Goal: Transaction & Acquisition: Purchase product/service

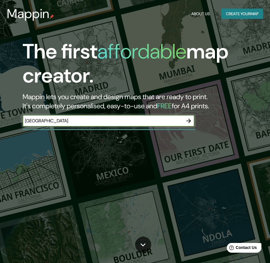
type input "[GEOGRAPHIC_DATA]"
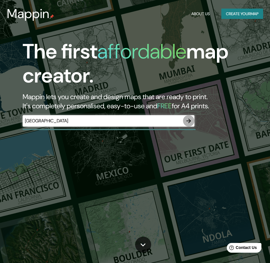
click at [189, 119] on icon "button" at bounding box center [188, 120] width 7 height 7
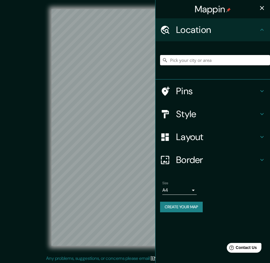
click at [215, 60] on input "Pick your city or area" at bounding box center [215, 60] width 110 height 10
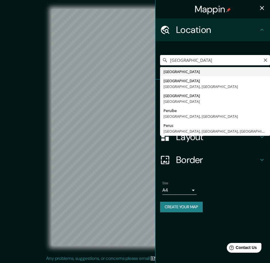
type input "[GEOGRAPHIC_DATA]"
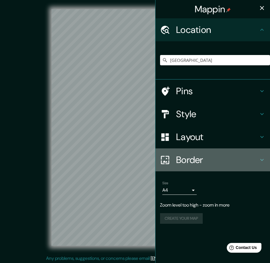
click at [202, 163] on h4 "Border" at bounding box center [217, 159] width 83 height 11
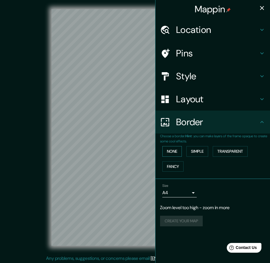
click at [176, 153] on button "None" at bounding box center [171, 151] width 19 height 11
click at [212, 148] on div "None Simple Transparent Fancy" at bounding box center [215, 159] width 110 height 30
click at [205, 149] on button "Simple" at bounding box center [197, 151] width 22 height 11
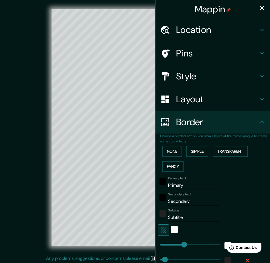
type input "234"
type input "47"
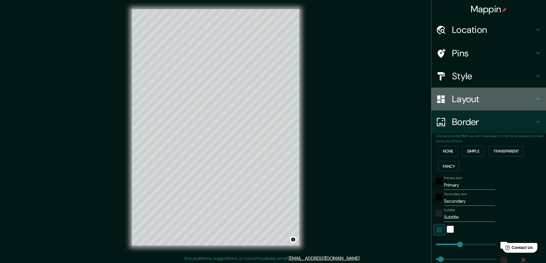
click at [270, 95] on h4 "Layout" at bounding box center [493, 98] width 83 height 11
type input "234"
type input "47"
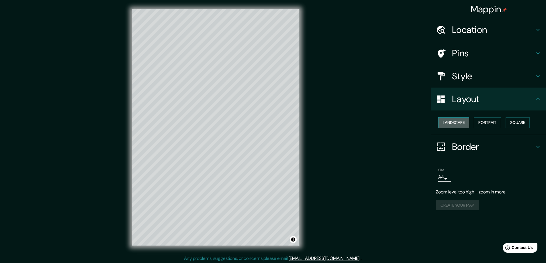
click at [270, 119] on button "Landscape" at bounding box center [453, 122] width 31 height 11
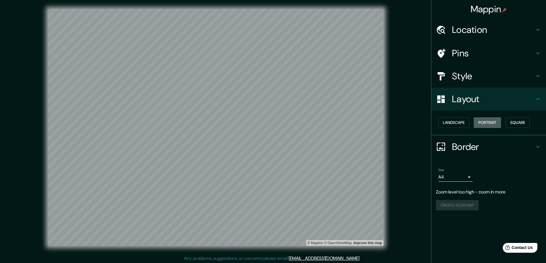
click at [270, 119] on button "Portrait" at bounding box center [487, 122] width 27 height 11
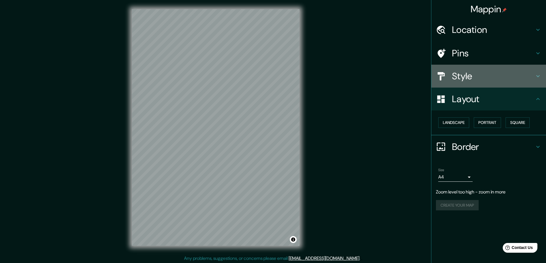
click at [270, 82] on div "Style" at bounding box center [488, 76] width 115 height 23
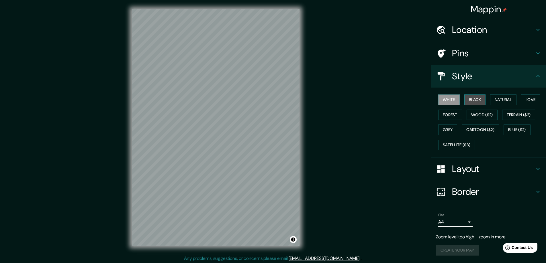
click at [270, 99] on button "Black" at bounding box center [474, 100] width 21 height 11
click at [270, 117] on button "Wood ($2)" at bounding box center [481, 115] width 31 height 11
click at [270, 140] on div "White Black Natural Love Forest Wood ($2) Terrain ($2) Grey Cartoon ($2) Blue (…" at bounding box center [491, 122] width 110 height 60
click at [270, 131] on button "Cartoon ($2)" at bounding box center [479, 130] width 37 height 11
click at [270, 131] on button "Blue ($2)" at bounding box center [516, 130] width 27 height 11
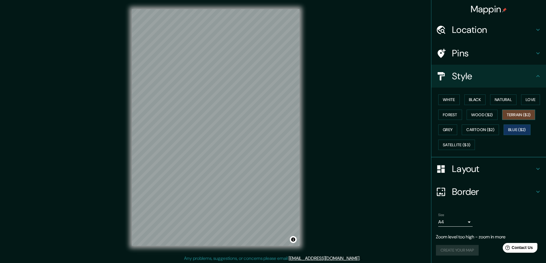
click at [270, 115] on button "Terrain ($2)" at bounding box center [518, 115] width 33 height 11
click at [270, 118] on button "Wood ($2)" at bounding box center [481, 115] width 31 height 11
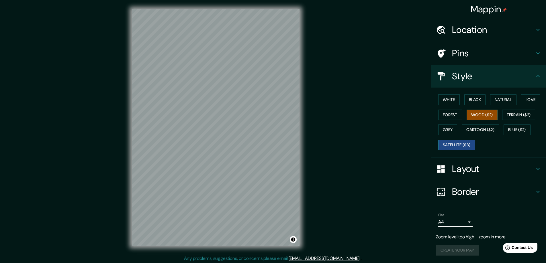
click at [270, 144] on button "Satellite ($3)" at bounding box center [456, 145] width 37 height 11
click at [270, 127] on button "Grey" at bounding box center [447, 130] width 19 height 11
click at [270, 115] on button "Wood ($2)" at bounding box center [481, 115] width 31 height 11
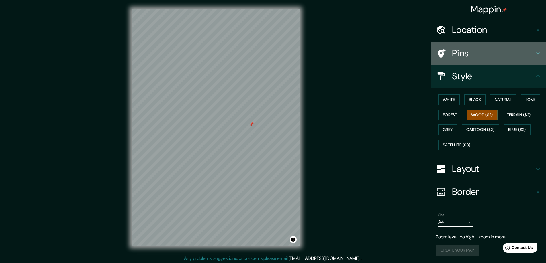
click at [270, 53] on h4 "Pins" at bounding box center [493, 53] width 83 height 11
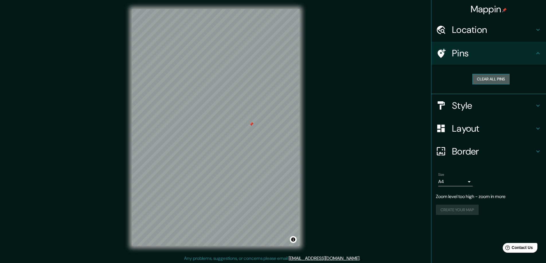
click at [270, 80] on button "Clear all pins" at bounding box center [490, 79] width 37 height 11
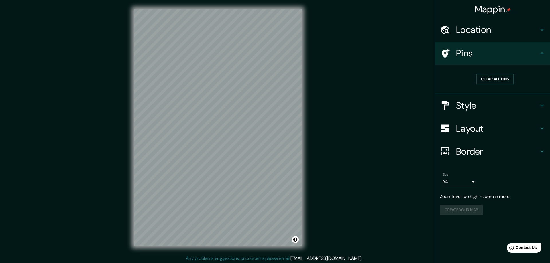
click at [270, 184] on body "Mappin Location [GEOGRAPHIC_DATA] Pins Clear all pins Style Layout Border Choos…" at bounding box center [275, 131] width 550 height 263
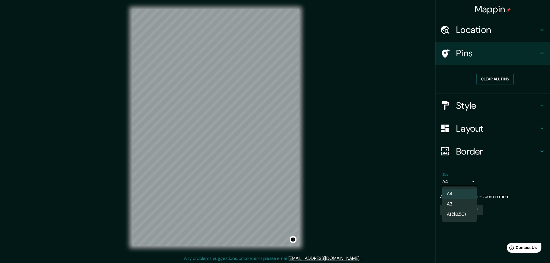
click at [270, 205] on li "A3" at bounding box center [459, 204] width 34 height 10
type input "a4"
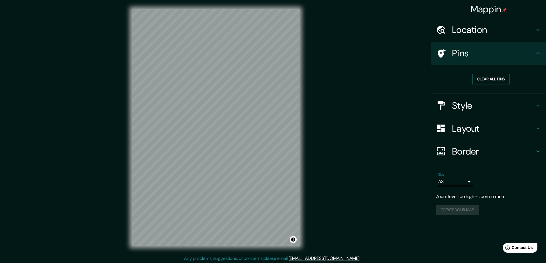
click at [270, 152] on h4 "Border" at bounding box center [493, 151] width 83 height 11
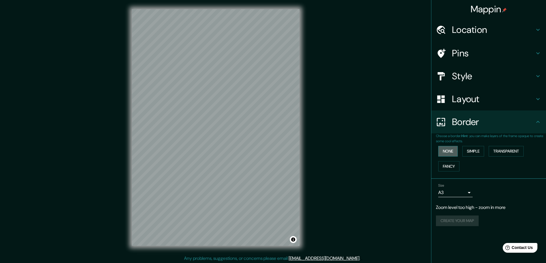
click at [270, 153] on button "None" at bounding box center [447, 151] width 19 height 11
click at [270, 151] on button "Simple" at bounding box center [473, 151] width 22 height 11
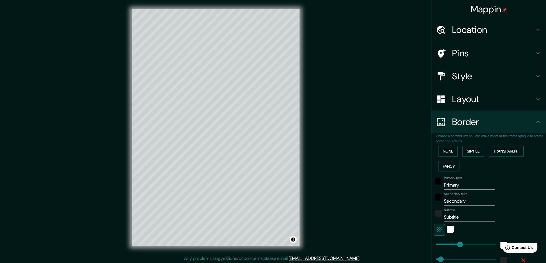
drag, startPoint x: 480, startPoint y: 45, endPoint x: 480, endPoint y: 31, distance: 13.8
click at [270, 44] on div "Pins" at bounding box center [488, 53] width 115 height 23
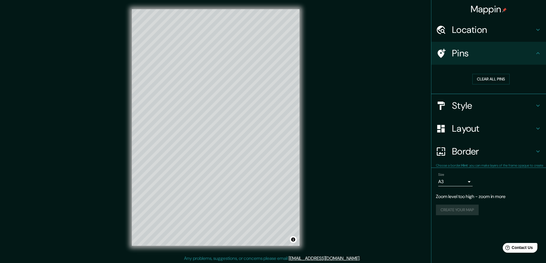
click at [270, 31] on h4 "Location" at bounding box center [493, 29] width 83 height 11
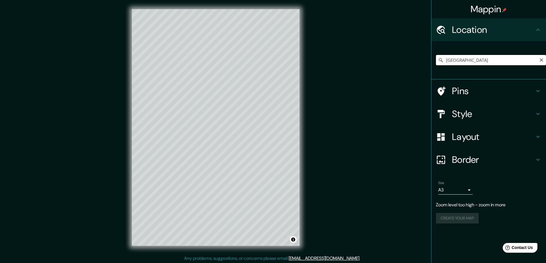
click at [270, 59] on input "[GEOGRAPHIC_DATA]" at bounding box center [491, 60] width 110 height 10
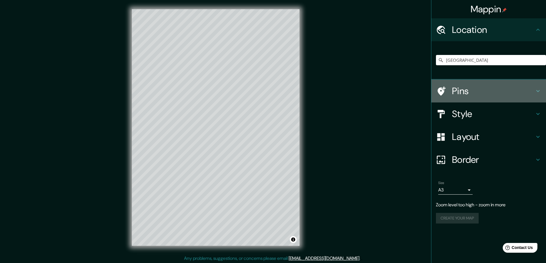
click at [270, 86] on h4 "Pins" at bounding box center [493, 90] width 83 height 11
type input "47"
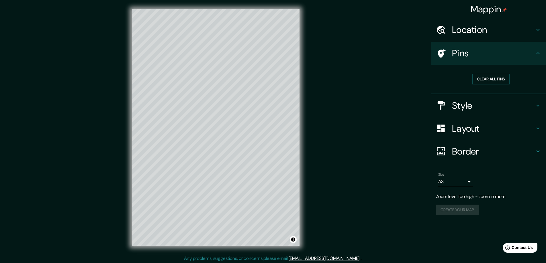
click at [270, 124] on div "Mappin Location [GEOGRAPHIC_DATA] Pins Clear all pins Style Layout Border Choos…" at bounding box center [273, 132] width 546 height 264
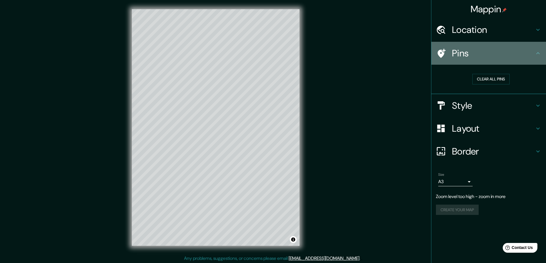
click at [270, 56] on h4 "Pins" at bounding box center [493, 53] width 83 height 11
